Goal: Navigation & Orientation: Find specific page/section

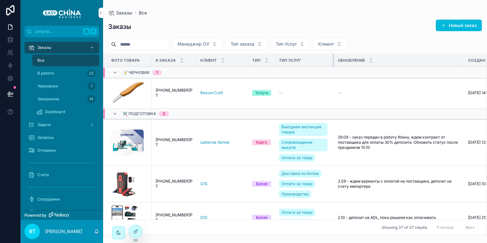
drag, startPoint x: 315, startPoint y: 58, endPoint x: 328, endPoint y: 58, distance: 12.6
click at [333, 58] on div "scrollable content" at bounding box center [334, 60] width 3 height 12
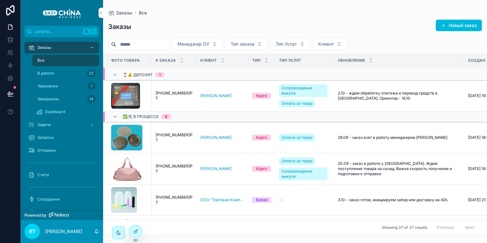
scroll to position [164, 0]
click at [182, 97] on span "[PHONE_NUMBER]РТ" at bounding box center [174, 96] width 37 height 10
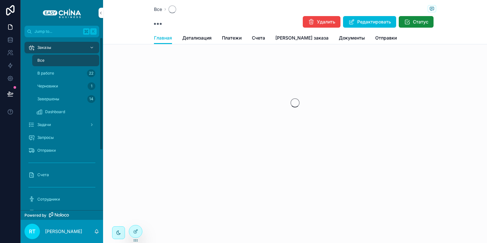
click at [53, 49] on div "Заказы" at bounding box center [61, 48] width 67 height 10
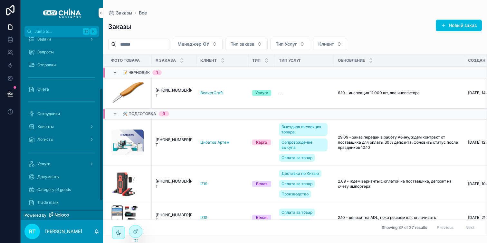
scroll to position [86, 0]
click at [51, 110] on div "Сотрудники" at bounding box center [61, 114] width 67 height 10
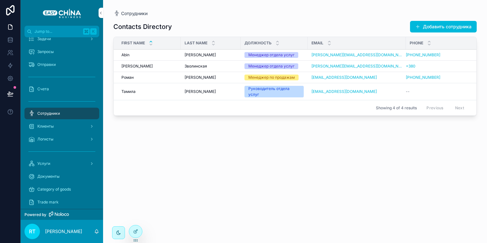
click at [50, 124] on div "Клиенты" at bounding box center [61, 126] width 67 height 10
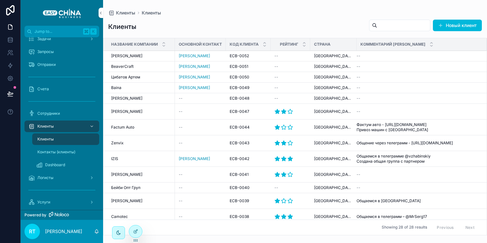
click at [137, 58] on span "[PERSON_NAME]" at bounding box center [126, 55] width 31 height 5
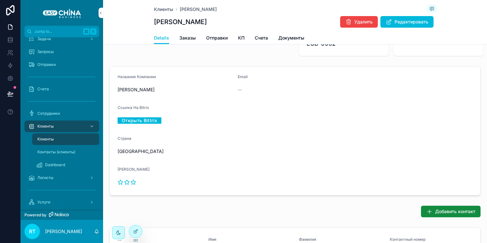
scroll to position [25, 0]
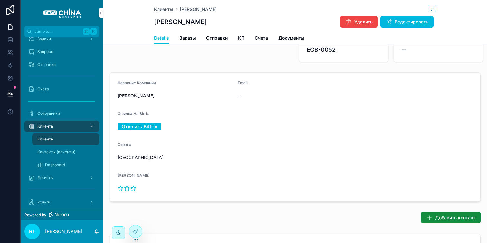
click at [406, 21] on span "Редактировать" at bounding box center [412, 22] width 34 height 6
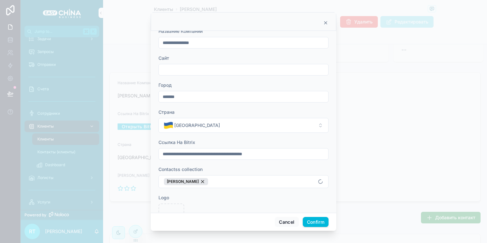
scroll to position [0, 0]
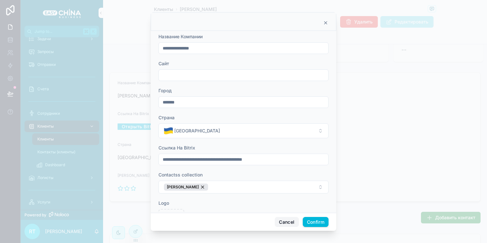
click at [283, 219] on button "Cancel" at bounding box center [287, 222] width 24 height 10
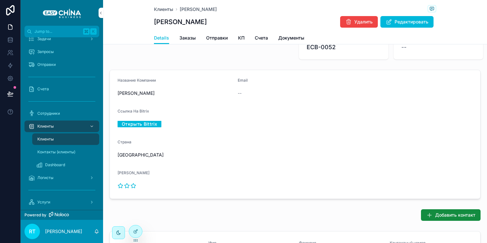
scroll to position [22, 0]
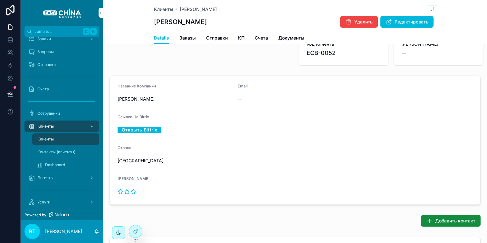
click at [67, 117] on div "Сотрудники" at bounding box center [61, 114] width 67 height 10
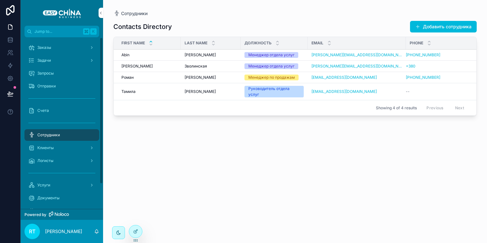
click at [62, 47] on div "Заказы" at bounding box center [61, 48] width 67 height 10
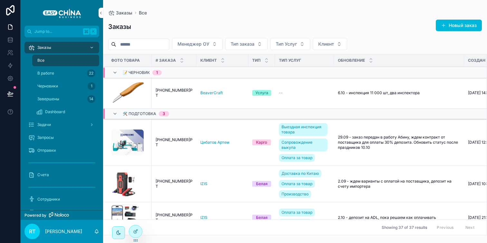
click at [58, 111] on span "Dashboard" at bounding box center [55, 111] width 20 height 5
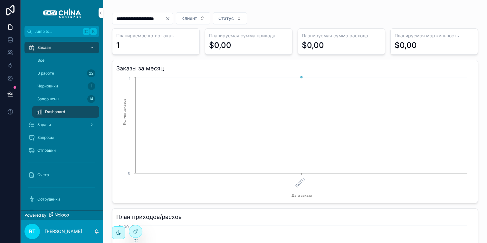
click at [170, 17] on icon "Clear" at bounding box center [167, 18] width 5 height 5
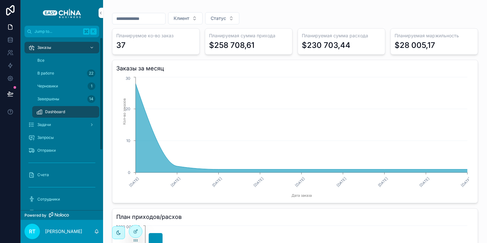
click at [51, 50] on span "Заказы" at bounding box center [44, 47] width 14 height 5
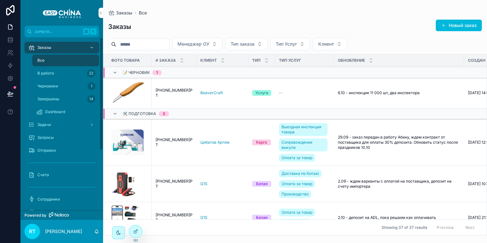
click at [67, 83] on div "Черновики 1" at bounding box center [65, 86] width 59 height 10
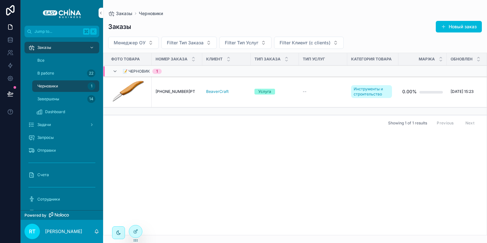
click at [66, 70] on div "В работе 22" at bounding box center [65, 73] width 59 height 10
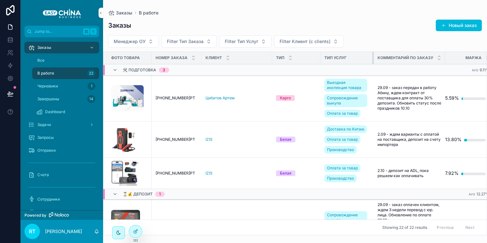
drag, startPoint x: 368, startPoint y: 58, endPoint x: 373, endPoint y: 56, distance: 5.2
click at [373, 56] on div "scrollable content" at bounding box center [373, 58] width 3 height 12
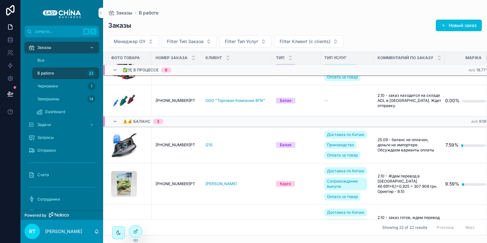
scroll to position [251, 0]
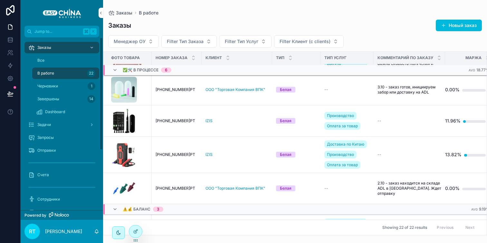
click at [49, 60] on div "Все" at bounding box center [65, 60] width 59 height 10
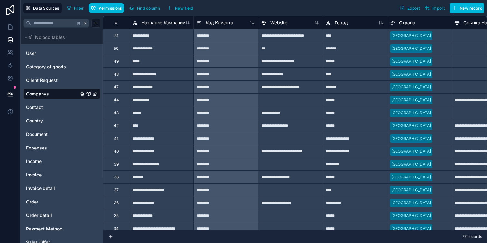
click at [50, 62] on div "Category of goods" at bounding box center [61, 67] width 77 height 10
